Goal: Task Accomplishment & Management: Manage account settings

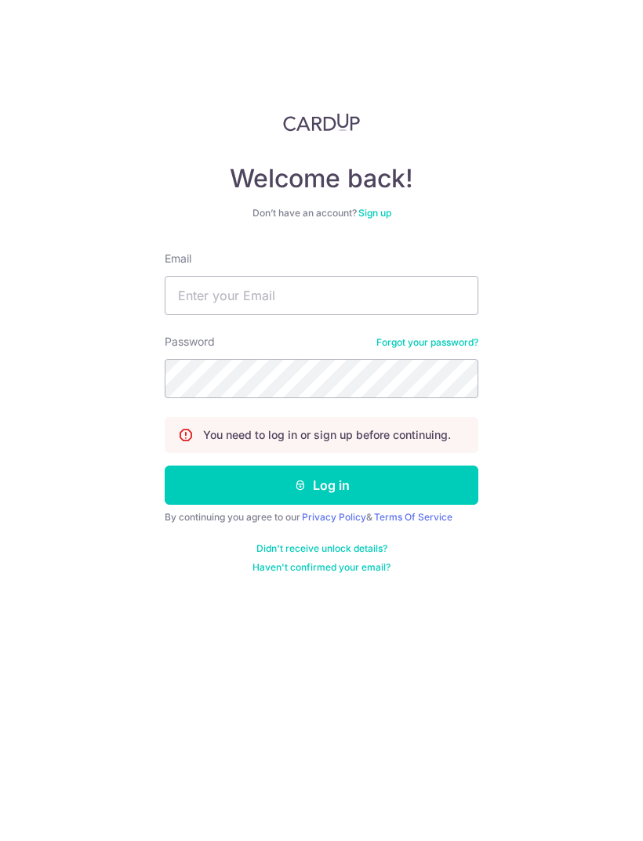
click at [449, 196] on div "Welcome back! Don’t have an account? Sign up Email Password Forgot your passwor…" at bounding box center [322, 343] width 314 height 461
click at [470, 251] on div "Email" at bounding box center [322, 283] width 314 height 64
click at [409, 276] on input "Email" at bounding box center [322, 295] width 314 height 39
type input "[EMAIL_ADDRESS][DOMAIN_NAME]"
click at [355, 466] on button "Log in" at bounding box center [322, 485] width 314 height 39
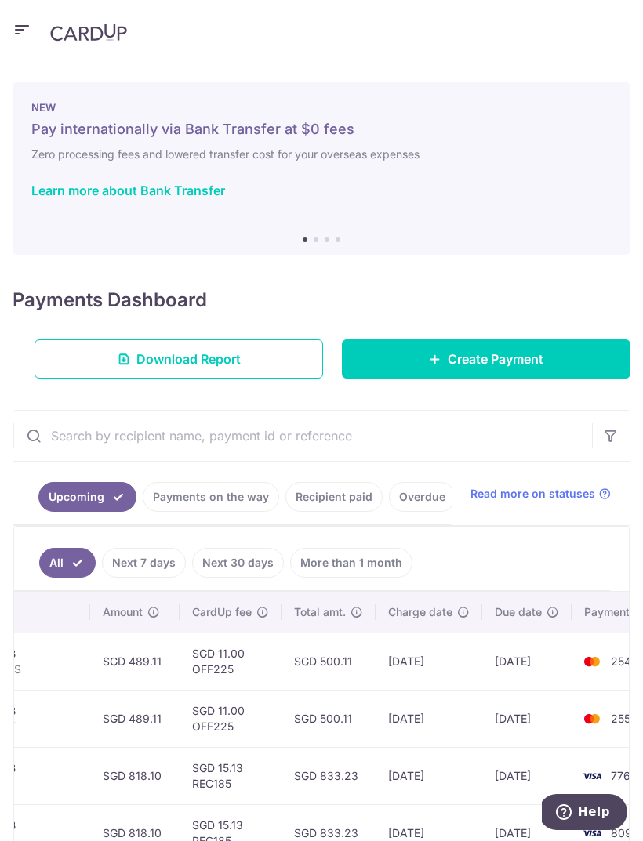
scroll to position [-1, 0]
click at [32, 20] on header at bounding box center [321, 32] width 643 height 64
click at [27, 26] on icon "button" at bounding box center [22, 30] width 19 height 20
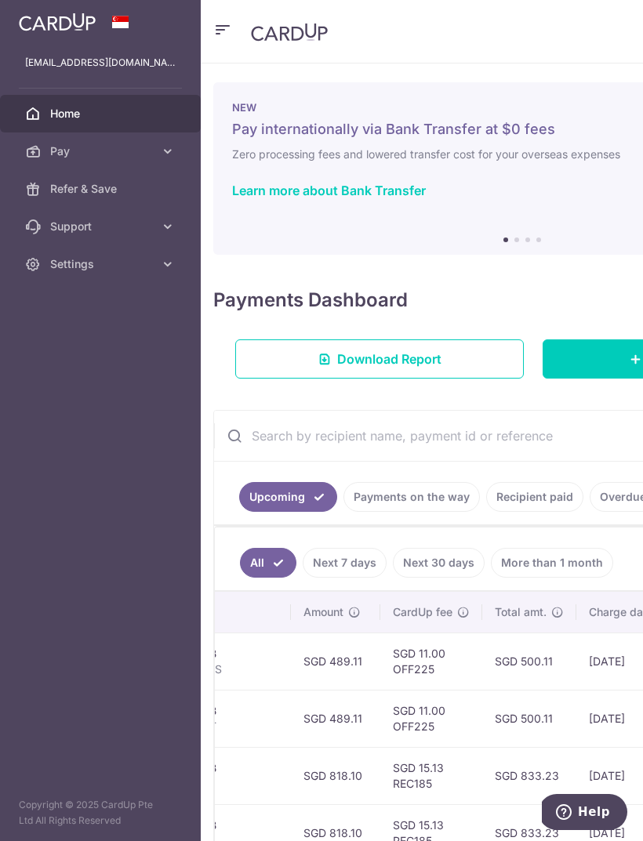
click at [104, 264] on span "Settings" at bounding box center [102, 264] width 104 height 16
click at [81, 336] on span "Logout" at bounding box center [102, 340] width 104 height 16
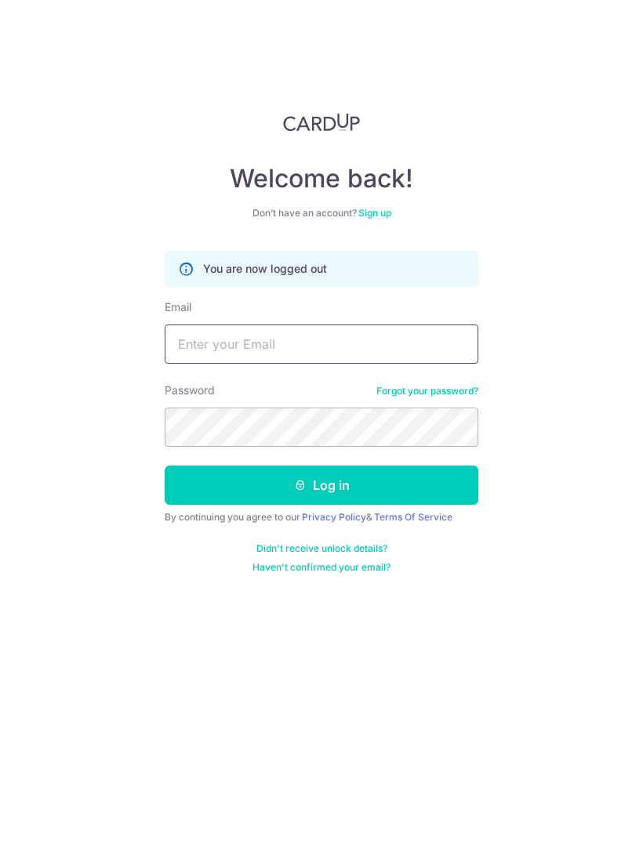
type input "[EMAIL_ADDRESS][DOMAIN_NAME]"
click at [366, 512] on link "Privacy Policy" at bounding box center [334, 517] width 64 height 12
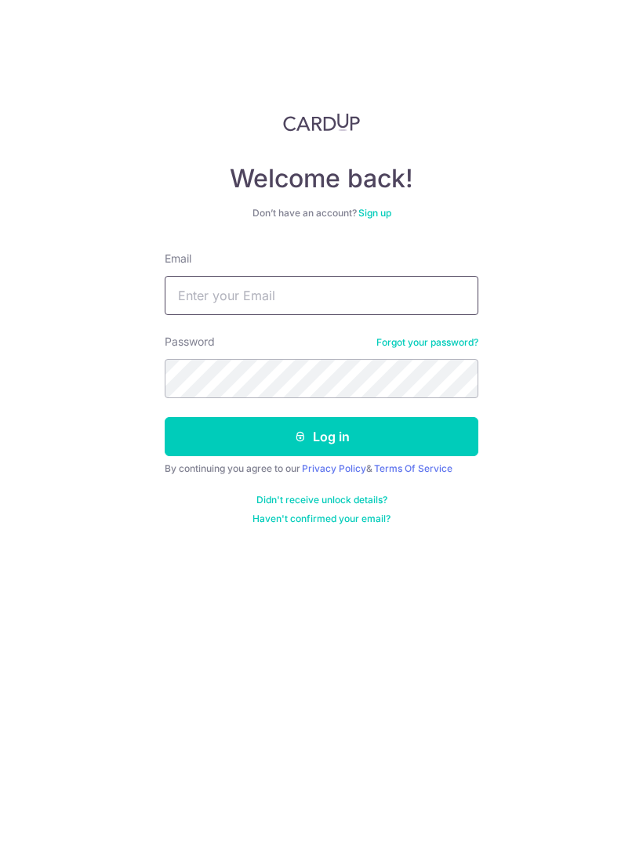
type input "[EMAIL_ADDRESS][DOMAIN_NAME]"
click at [321, 437] on button "Log in" at bounding box center [322, 436] width 314 height 39
